Goal: Task Accomplishment & Management: Manage account settings

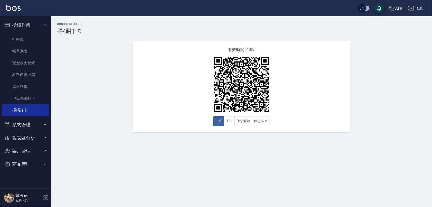
click at [415, 11] on button "登出" at bounding box center [417, 8] width 20 height 9
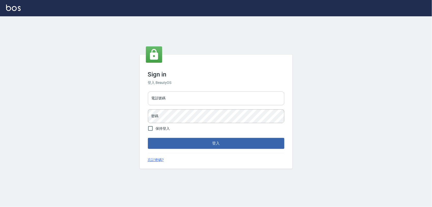
click at [195, 98] on input "電話號碼" at bounding box center [216, 98] width 137 height 14
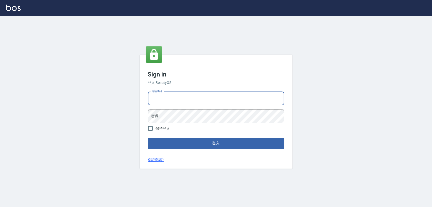
type input "0968065108"
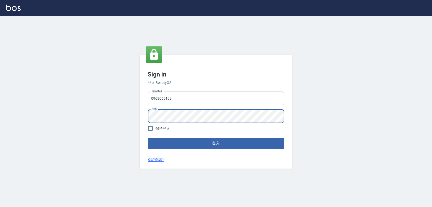
click at [148, 138] on button "登入" at bounding box center [216, 143] width 137 height 11
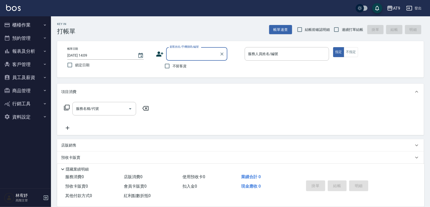
click at [31, 25] on button "櫃檯作業" at bounding box center [25, 24] width 47 height 13
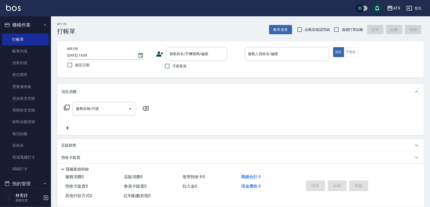
click at [31, 19] on button "櫃檯作業" at bounding box center [25, 24] width 47 height 13
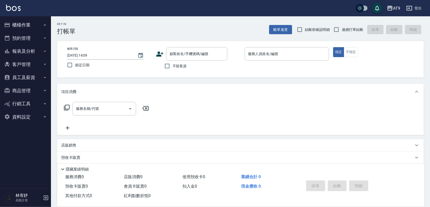
click at [29, 36] on button "預約管理" at bounding box center [25, 38] width 47 height 13
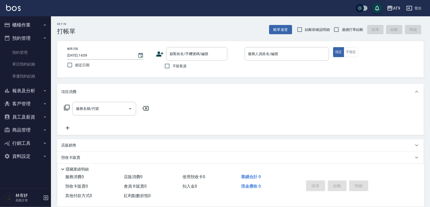
click at [29, 36] on button "預約管理" at bounding box center [25, 38] width 47 height 13
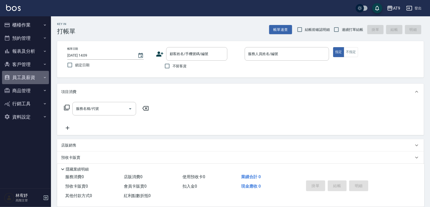
click at [35, 72] on button "員工及薪資" at bounding box center [25, 77] width 47 height 13
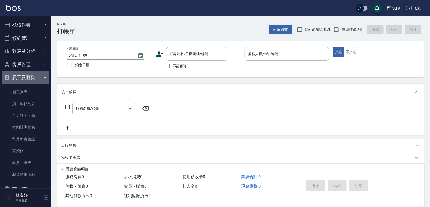
click at [35, 72] on button "員工及薪資" at bounding box center [25, 77] width 47 height 13
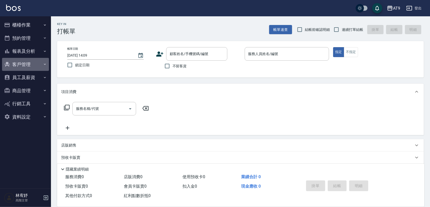
click at [34, 62] on button "客戶管理" at bounding box center [25, 64] width 47 height 13
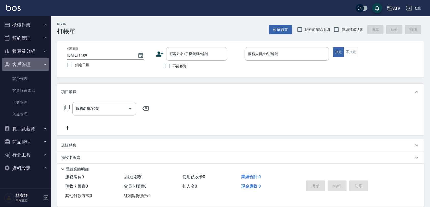
click at [37, 59] on button "客戶管理" at bounding box center [25, 64] width 47 height 13
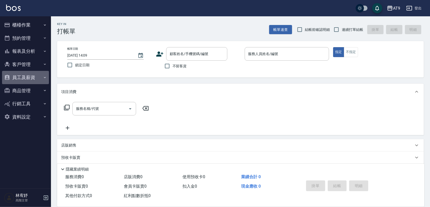
click at [32, 73] on button "員工及薪資" at bounding box center [25, 77] width 47 height 13
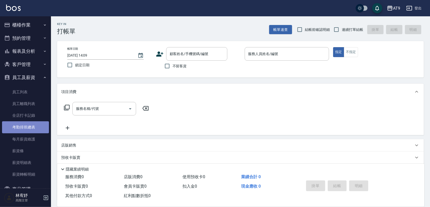
click at [28, 122] on link "考勤排班總表" at bounding box center [25, 127] width 47 height 12
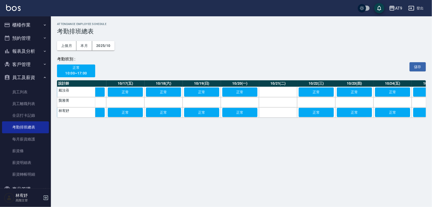
scroll to position [0, 608]
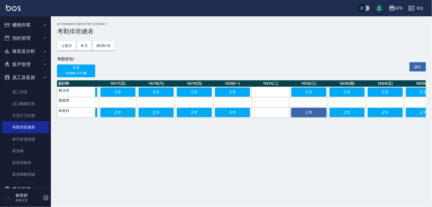
click at [315, 111] on span "正常" at bounding box center [308, 112] width 25 height 4
click at [421, 69] on button "儲存" at bounding box center [418, 66] width 16 height 9
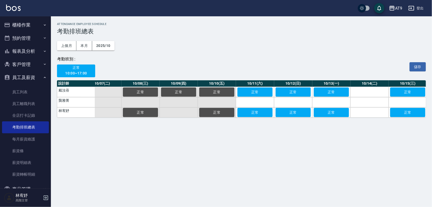
scroll to position [0, 229]
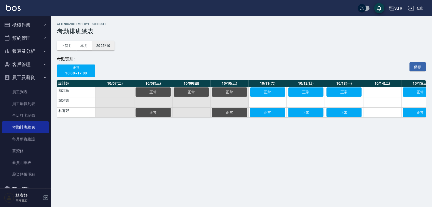
click at [108, 48] on button "2025/10" at bounding box center [103, 45] width 22 height 9
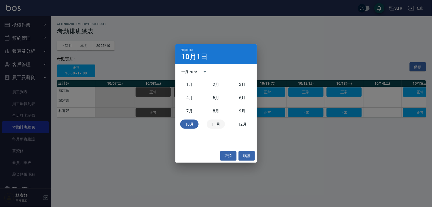
click at [218, 124] on button "11月" at bounding box center [216, 124] width 18 height 9
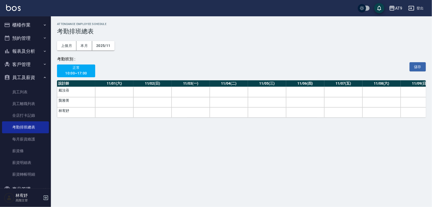
click at [82, 89] on td "戴汝蓓" at bounding box center [76, 92] width 38 height 10
click at [85, 64] on div "正常 10:00~17:00" at bounding box center [226, 69] width 338 height 15
click at [78, 70] on span "正常" at bounding box center [76, 67] width 31 height 6
click at [79, 89] on td "戴汝蓓" at bounding box center [76, 92] width 38 height 10
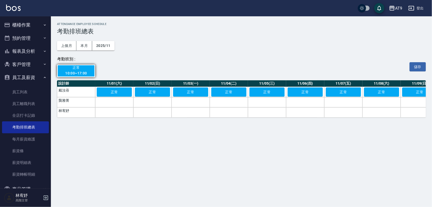
click at [78, 114] on td "林宥妤" at bounding box center [76, 112] width 38 height 10
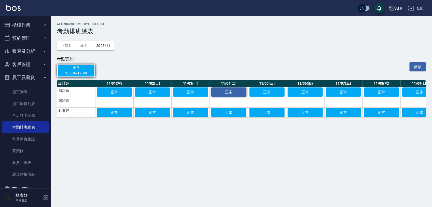
click at [226, 92] on span "正常" at bounding box center [228, 92] width 25 height 4
click at [235, 113] on span "正常" at bounding box center [228, 112] width 25 height 4
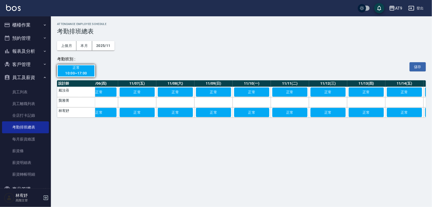
scroll to position [0, 211]
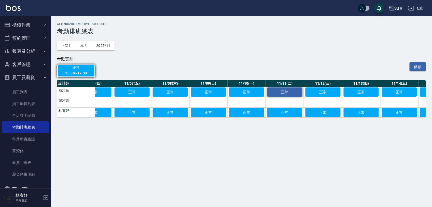
click at [276, 92] on span "正常" at bounding box center [284, 92] width 25 height 4
click at [284, 112] on span "正常" at bounding box center [284, 112] width 25 height 4
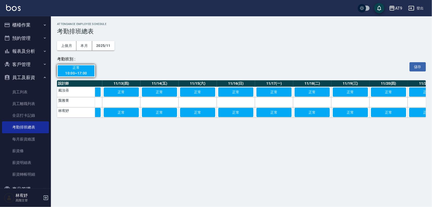
scroll to position [0, 457]
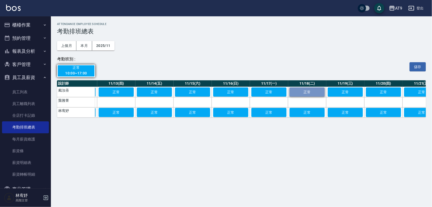
click at [312, 92] on span "正常" at bounding box center [307, 92] width 25 height 4
click at [309, 109] on button "正常" at bounding box center [307, 112] width 35 height 9
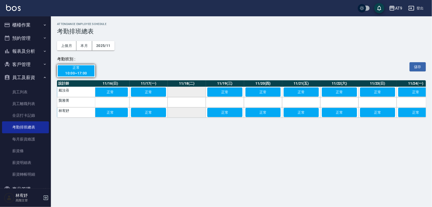
scroll to position [0, 592]
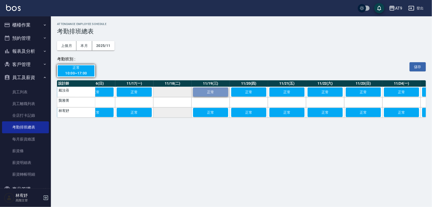
click at [213, 88] on button "正常" at bounding box center [210, 91] width 35 height 9
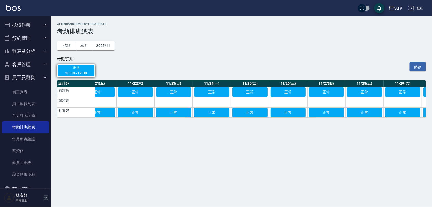
scroll to position [0, 814]
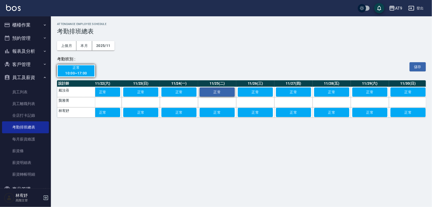
click at [224, 93] on span "正常" at bounding box center [217, 92] width 25 height 4
click at [219, 114] on span "正常" at bounding box center [217, 112] width 25 height 4
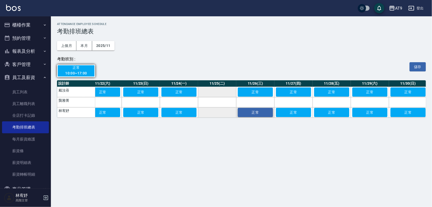
click at [257, 110] on button "正常" at bounding box center [255, 112] width 35 height 9
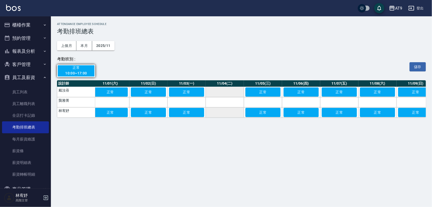
scroll to position [0, 0]
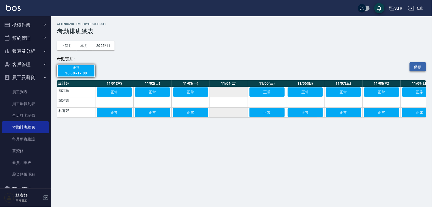
click at [415, 64] on button "儲存" at bounding box center [418, 66] width 16 height 9
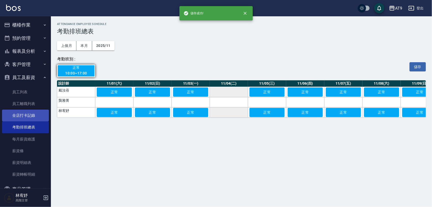
click at [29, 118] on link "全店打卡記錄" at bounding box center [25, 116] width 47 height 12
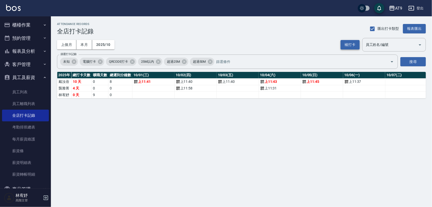
click at [355, 45] on button "補打卡" at bounding box center [350, 44] width 19 height 9
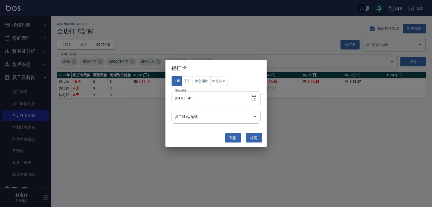
click at [198, 97] on input "[DATE] 14:11" at bounding box center [209, 98] width 74 height 14
click at [193, 100] on input "[DATE] 14:11" at bounding box center [209, 98] width 74 height 14
type input "[DATE] 11:50"
click at [193, 118] on div "員工姓名/編號 員工姓名/編號" at bounding box center [216, 117] width 89 height 14
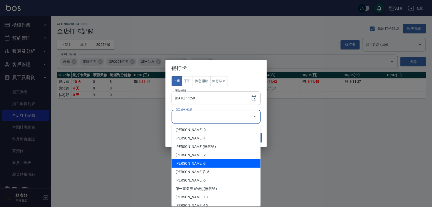
click at [205, 160] on li "[PERSON_NAME]-3" at bounding box center [216, 163] width 89 height 8
type input "林宥妤"
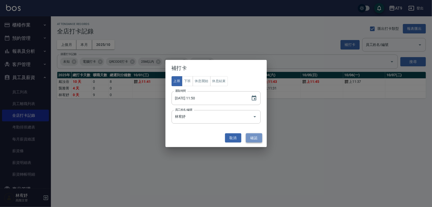
click at [257, 138] on button "確認" at bounding box center [254, 137] width 16 height 9
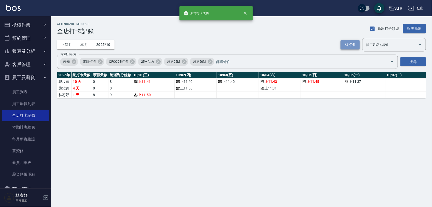
click at [346, 48] on button "補打卡" at bounding box center [350, 44] width 19 height 9
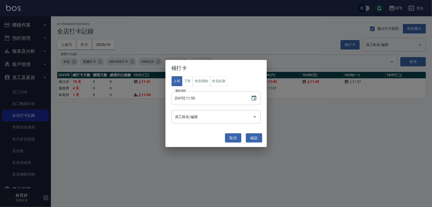
click at [191, 97] on input "[DATE] 11:50" at bounding box center [209, 98] width 74 height 14
type input "[DATE] 11:53"
click at [229, 117] on input "員工姓名/編號" at bounding box center [212, 116] width 77 height 9
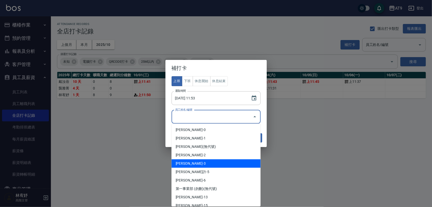
click at [217, 159] on li "[PERSON_NAME]-3" at bounding box center [216, 163] width 89 height 8
type input "林宥妤"
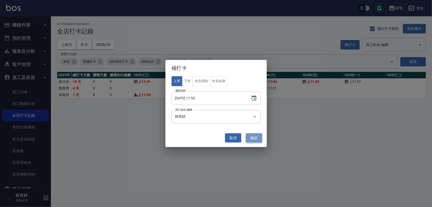
click at [256, 140] on button "確認" at bounding box center [254, 137] width 16 height 9
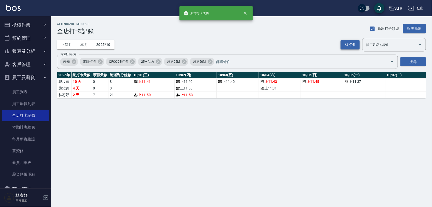
click at [353, 42] on button "補打卡" at bounding box center [350, 44] width 19 height 9
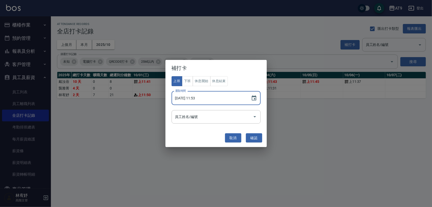
click at [192, 97] on input "[DATE] 11:53" at bounding box center [209, 98] width 74 height 14
type input "[DATE] 11:54"
click at [217, 120] on input "員工姓名/編號" at bounding box center [212, 116] width 77 height 9
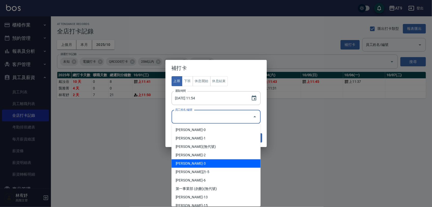
click at [217, 162] on li "[PERSON_NAME]-3" at bounding box center [216, 163] width 89 height 8
type input "林宥妤"
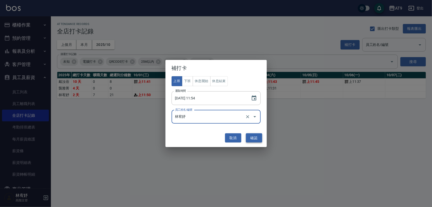
click at [254, 137] on button "確認" at bounding box center [254, 137] width 16 height 9
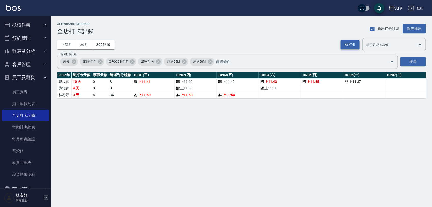
click at [355, 41] on button "補打卡" at bounding box center [350, 44] width 19 height 9
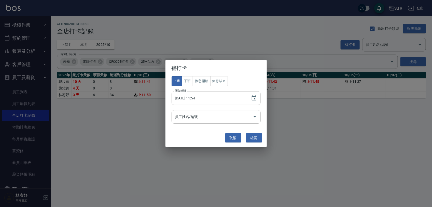
click at [193, 99] on input "[DATE] 11:54" at bounding box center [209, 98] width 74 height 14
type input "[DATE] 11:58"
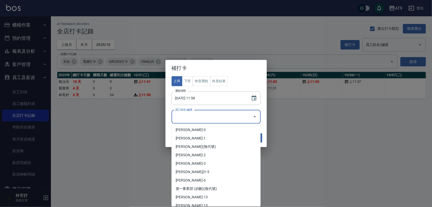
click at [244, 117] on input "員工姓名/編號" at bounding box center [212, 116] width 77 height 9
click at [228, 161] on li "[PERSON_NAME]-3" at bounding box center [216, 163] width 89 height 8
type input "林宥妤"
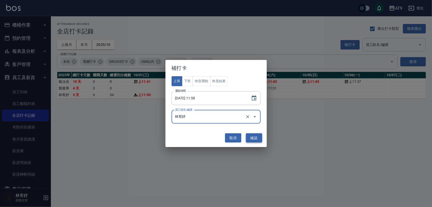
click at [260, 137] on button "確認" at bounding box center [254, 137] width 16 height 9
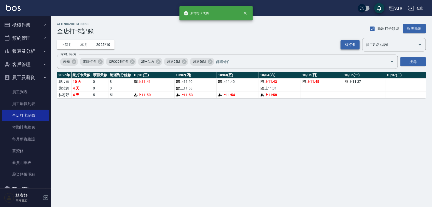
click at [347, 45] on button "補打卡" at bounding box center [350, 44] width 19 height 9
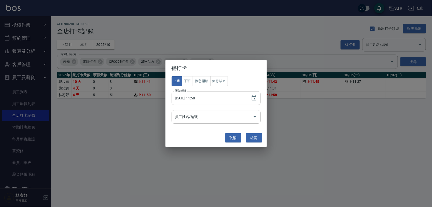
click at [192, 97] on input "[DATE] 11:58" at bounding box center [209, 98] width 74 height 14
type input "[DATE] 11:59"
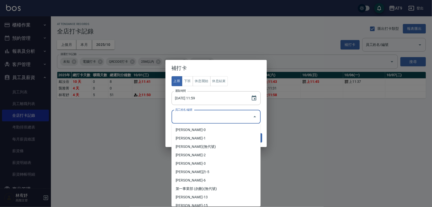
click at [193, 113] on div "員工姓名/編號 員工姓名/編號" at bounding box center [216, 117] width 89 height 14
drag, startPoint x: 195, startPoint y: 165, endPoint x: 200, endPoint y: 157, distance: 8.7
click at [194, 164] on li "[PERSON_NAME]-3" at bounding box center [216, 163] width 89 height 8
type input "林宥妤"
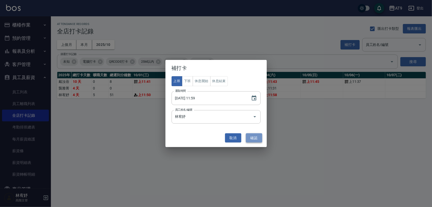
click at [256, 137] on button "確認" at bounding box center [254, 137] width 16 height 9
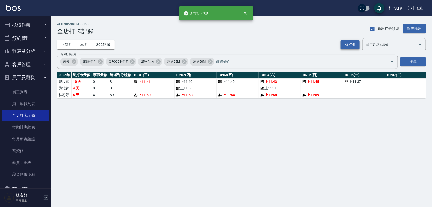
click at [347, 44] on button "補打卡" at bounding box center [350, 44] width 19 height 9
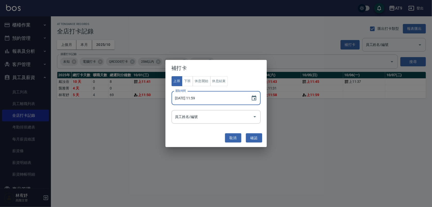
click at [190, 97] on input "[DATE] 11:59" at bounding box center [209, 98] width 74 height 14
type input "[DATE] 11:40"
click at [243, 119] on input "員工姓名/編號" at bounding box center [212, 116] width 77 height 9
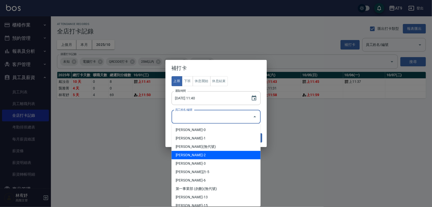
click at [220, 157] on li "[PERSON_NAME]-2" at bounding box center [216, 155] width 89 height 8
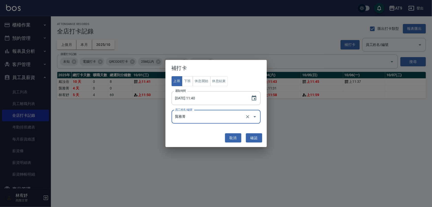
type input "龔雅菁"
click at [245, 114] on icon "Clear" at bounding box center [247, 116] width 5 height 5
click at [237, 117] on input "員工姓名/編號" at bounding box center [212, 116] width 77 height 9
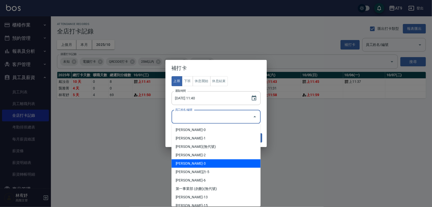
drag, startPoint x: 217, startPoint y: 162, endPoint x: 220, endPoint y: 159, distance: 4.7
click at [217, 162] on li "[PERSON_NAME]-3" at bounding box center [216, 163] width 89 height 8
type input "林宥妤"
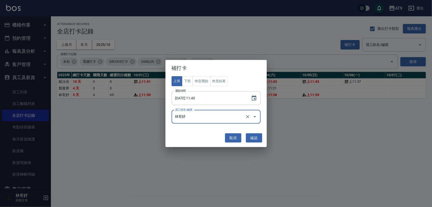
click at [258, 132] on div "取消 確認" at bounding box center [216, 138] width 96 height 14
click at [254, 137] on button "確認" at bounding box center [254, 137] width 16 height 9
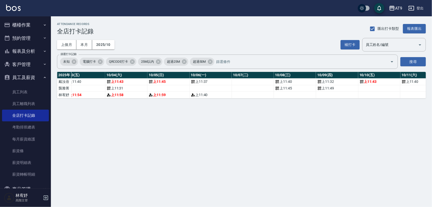
scroll to position [0, 171]
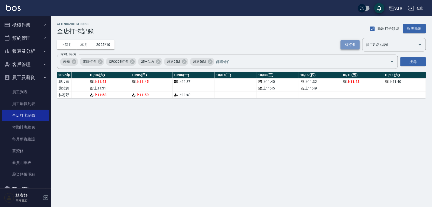
click at [347, 47] on button "補打卡" at bounding box center [350, 44] width 19 height 9
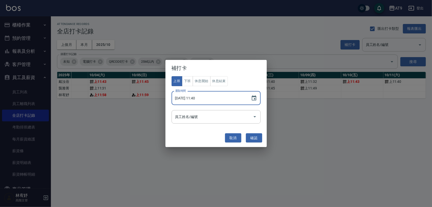
click at [192, 96] on input "[DATE] 11:40" at bounding box center [209, 98] width 74 height 14
type input "[DATE] 11:54"
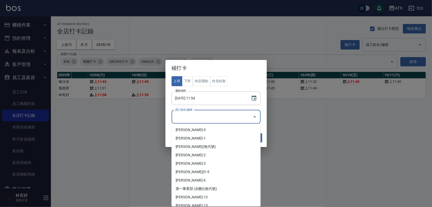
click at [203, 117] on input "員工姓名/編號" at bounding box center [212, 116] width 77 height 9
click at [203, 164] on li "[PERSON_NAME]-3" at bounding box center [216, 163] width 89 height 8
type input "林宥妤"
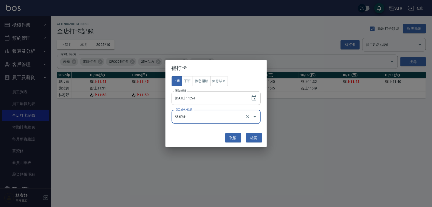
click at [258, 138] on button "確認" at bounding box center [254, 137] width 16 height 9
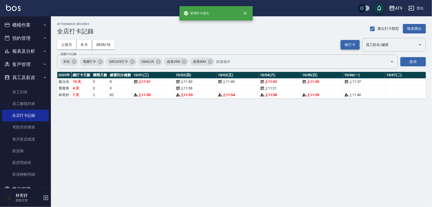
click at [352, 45] on button "補打卡" at bounding box center [350, 44] width 19 height 9
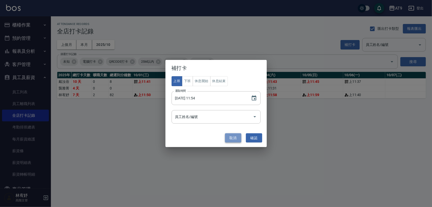
click at [236, 137] on button "取消" at bounding box center [233, 137] width 16 height 9
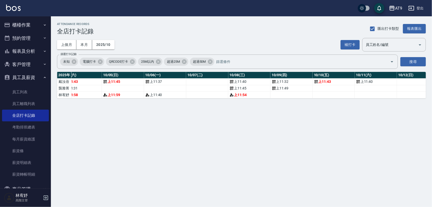
scroll to position [0, 227]
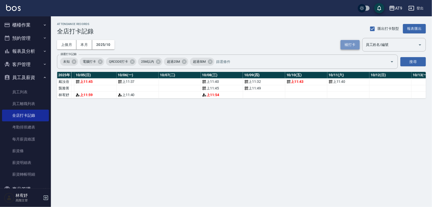
click at [346, 48] on button "補打卡" at bounding box center [350, 44] width 19 height 9
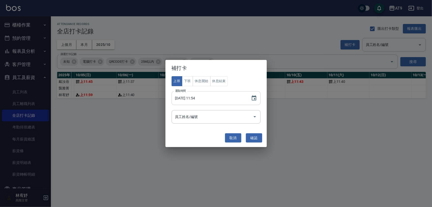
click at [193, 99] on input "[DATE] 11:54" at bounding box center [209, 98] width 74 height 14
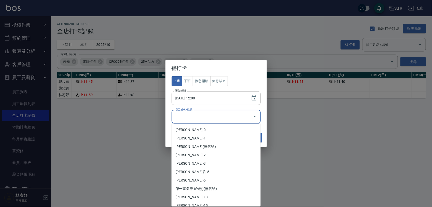
click at [189, 113] on div "員工姓名/編號 員工姓名/編號" at bounding box center [216, 117] width 89 height 14
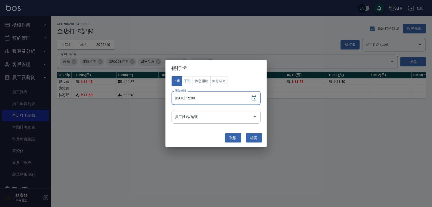
click at [202, 98] on input "[DATE] 12:00" at bounding box center [209, 98] width 74 height 14
type input "[DATE] 12:05"
click at [201, 126] on div "上班 下班 休息開始 休息結束 選取時間 [DATE] 12:05 選取時間 員工姓名/編號 員工姓名/編號" at bounding box center [216, 102] width 101 height 52
click at [203, 120] on input "員工姓名/編號" at bounding box center [212, 116] width 77 height 9
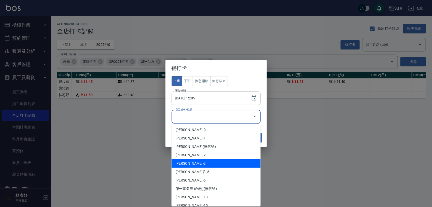
click at [203, 159] on li "[PERSON_NAME]-3" at bounding box center [216, 163] width 89 height 8
type input "林宥妤"
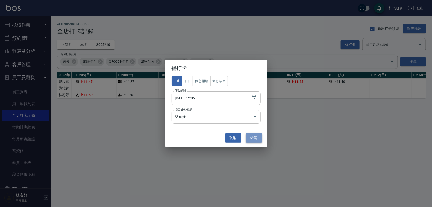
click at [254, 139] on button "確認" at bounding box center [254, 137] width 16 height 9
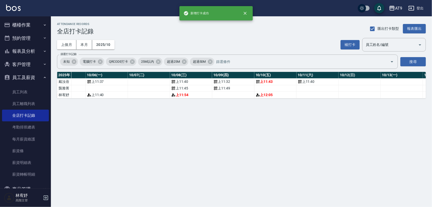
scroll to position [0, 258]
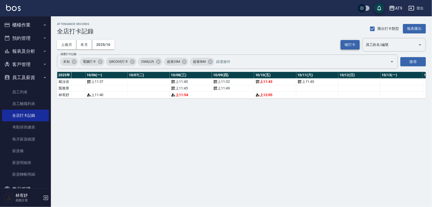
click at [345, 42] on button "補打卡" at bounding box center [350, 44] width 19 height 9
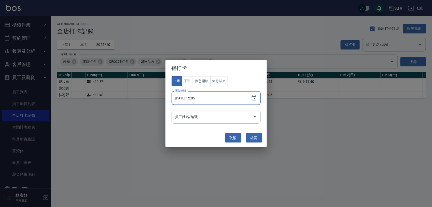
click at [192, 98] on input "[DATE] 12:05" at bounding box center [209, 98] width 74 height 14
type input "[DATE] 12:10"
click at [195, 118] on input "員工姓名/編號" at bounding box center [212, 116] width 77 height 9
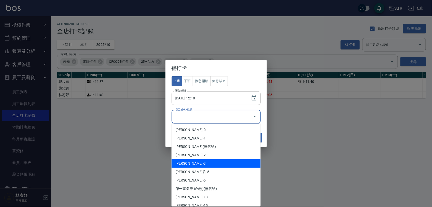
click at [197, 166] on li "[PERSON_NAME]-3" at bounding box center [216, 163] width 89 height 8
type input "林宥妤"
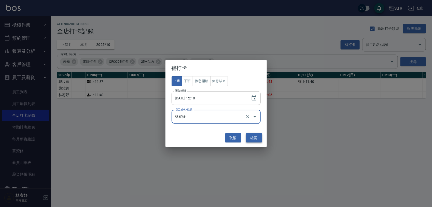
click at [259, 138] on button "確認" at bounding box center [254, 137] width 16 height 9
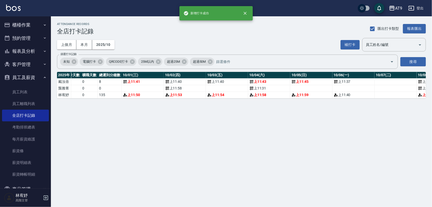
scroll to position [0, 0]
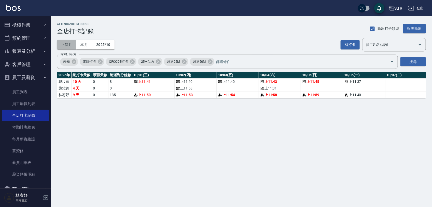
click at [73, 44] on button "上個月" at bounding box center [66, 44] width 19 height 9
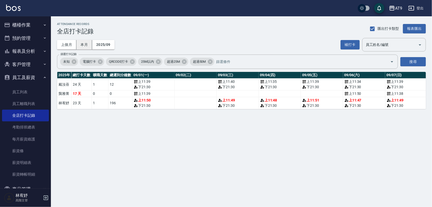
click at [88, 46] on button "本月" at bounding box center [84, 44] width 16 height 9
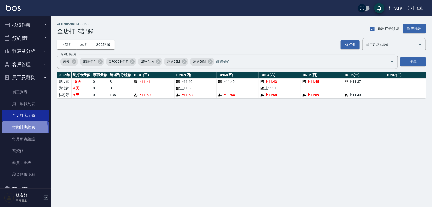
click at [23, 129] on link "考勤排班總表" at bounding box center [25, 127] width 47 height 12
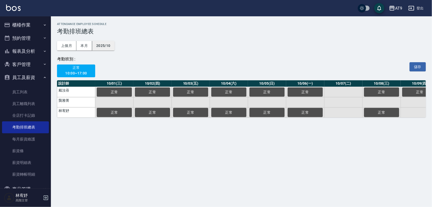
click at [100, 46] on button "2025/10" at bounding box center [103, 45] width 22 height 9
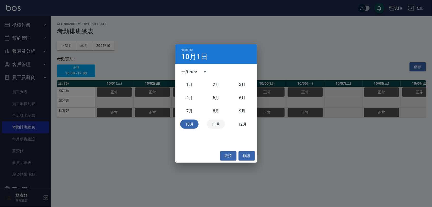
click at [214, 121] on button "11月" at bounding box center [216, 124] width 18 height 9
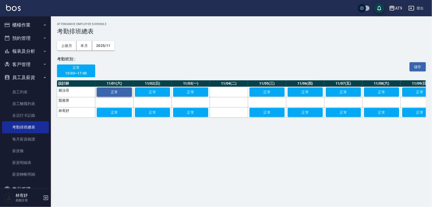
click at [118, 97] on button "正常" at bounding box center [114, 91] width 35 height 9
click at [120, 114] on span "正常" at bounding box center [114, 112] width 25 height 4
click at [414, 70] on button "儲存" at bounding box center [418, 66] width 16 height 9
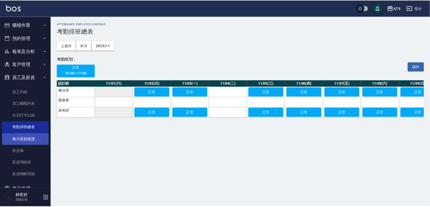
scroll to position [39, 0]
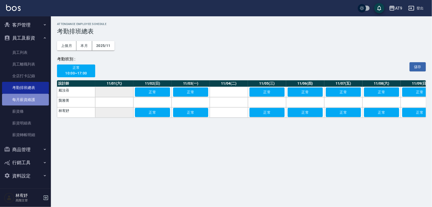
click at [29, 101] on link "每月薪資維護" at bounding box center [25, 100] width 47 height 12
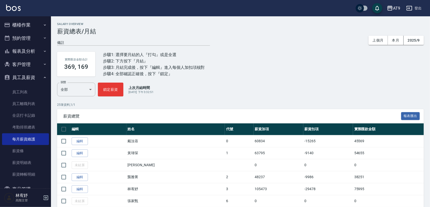
click at [33, 46] on button "報表及分析" at bounding box center [25, 51] width 47 height 13
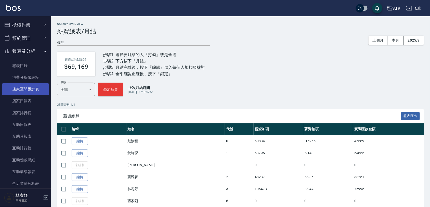
click at [23, 92] on link "店家區間累計表" at bounding box center [25, 89] width 47 height 12
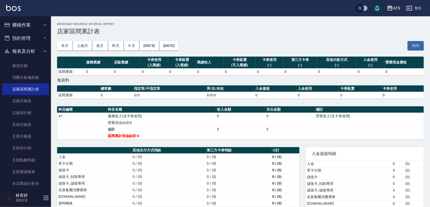
click at [157, 50] on div "本月 上個月 [DATE] [DATE] [DATE] [DATE] [DATE] 列印" at bounding box center [240, 46] width 367 height 22
click at [159, 45] on button "[DATE]" at bounding box center [149, 45] width 20 height 9
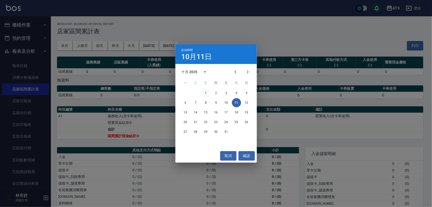
click at [207, 92] on button "1" at bounding box center [206, 92] width 9 height 9
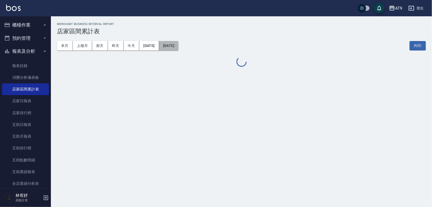
click at [179, 45] on button "[DATE]" at bounding box center [168, 45] width 19 height 9
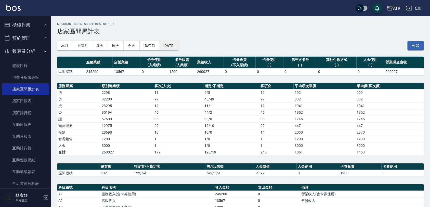
click at [179, 45] on button "[DATE]" at bounding box center [168, 45] width 19 height 9
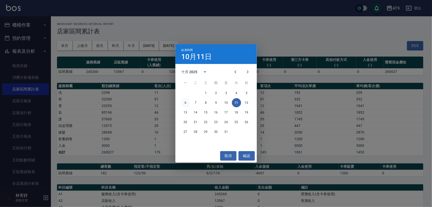
click at [187, 100] on button "6" at bounding box center [185, 102] width 9 height 9
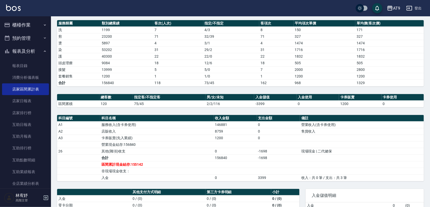
scroll to position [96, 0]
